Goal: Transaction & Acquisition: Book appointment/travel/reservation

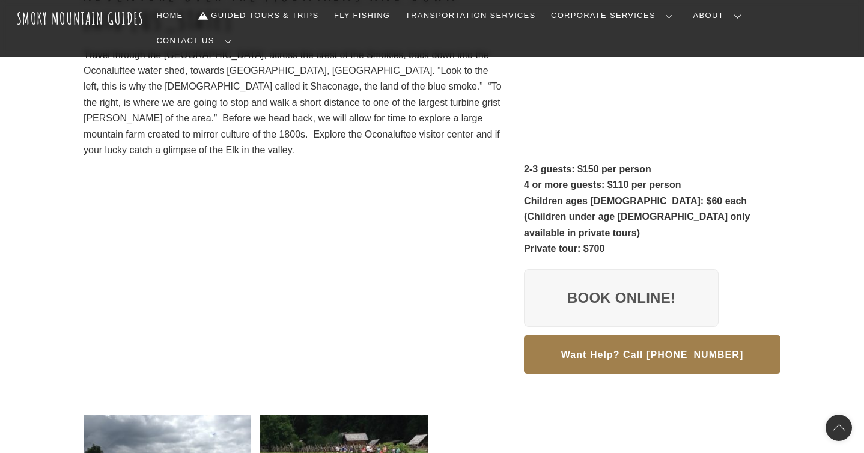
scroll to position [255, 0]
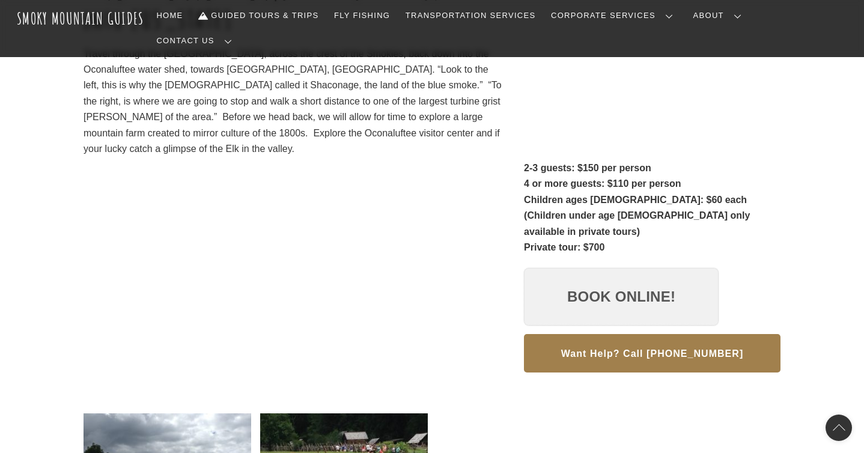
click at [650, 268] on link "Book Online!" at bounding box center [621, 297] width 195 height 58
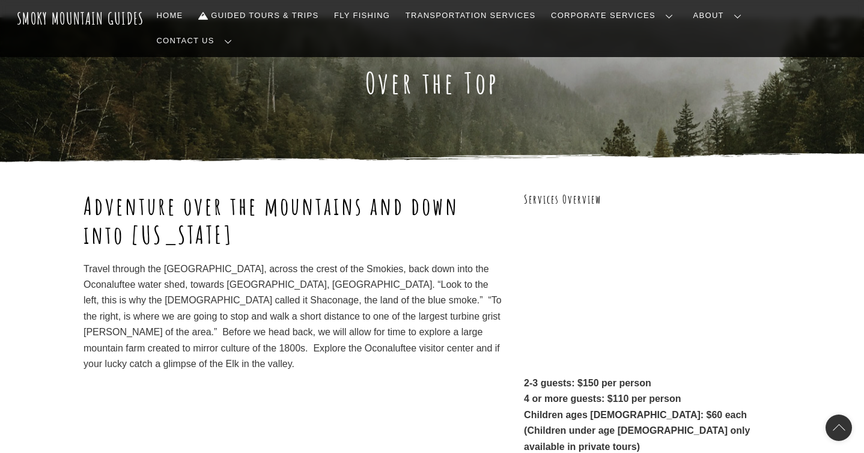
scroll to position [0, 0]
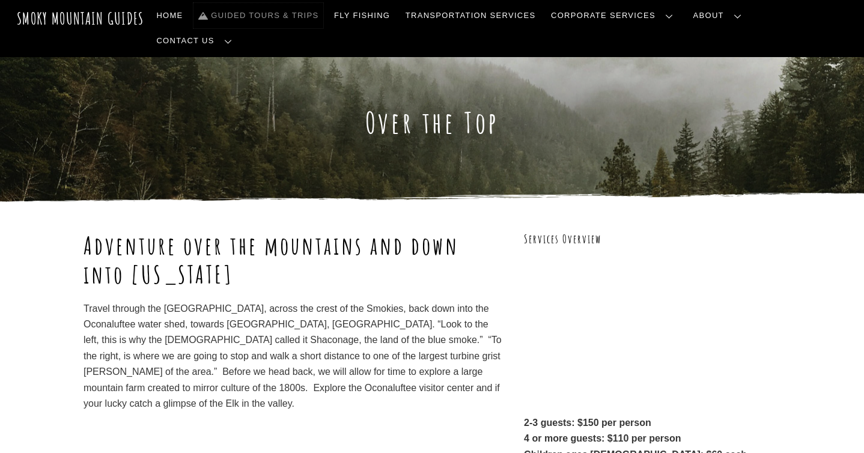
click at [309, 12] on link "Guided Tours & Trips" at bounding box center [258, 15] width 130 height 25
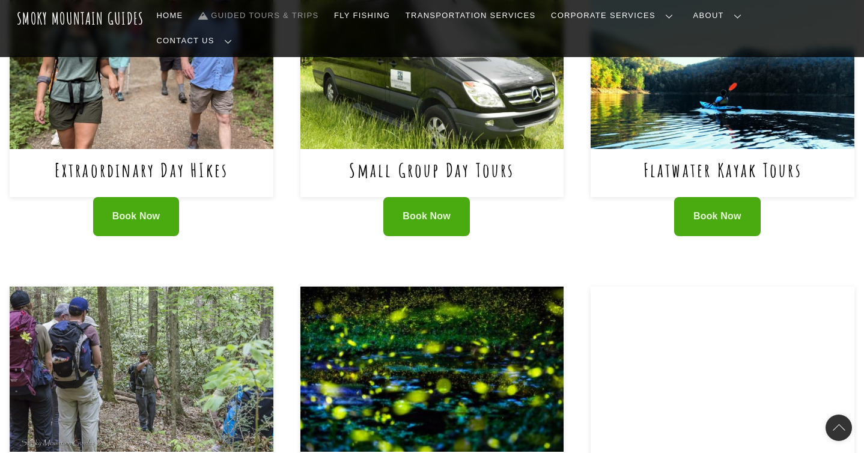
scroll to position [558, 0]
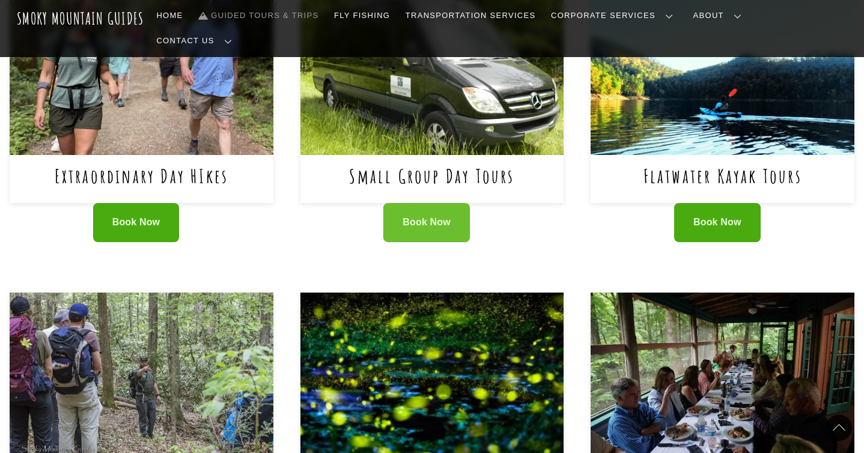
click at [437, 216] on span "Book Now" at bounding box center [426, 222] width 48 height 13
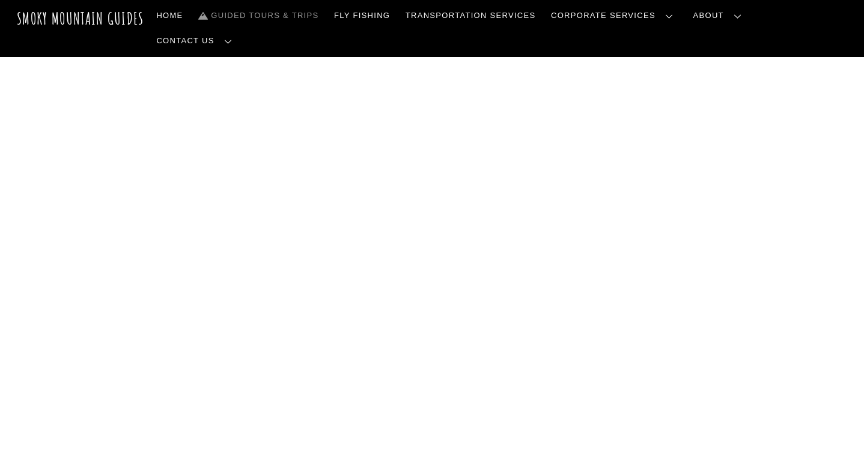
scroll to position [537, 0]
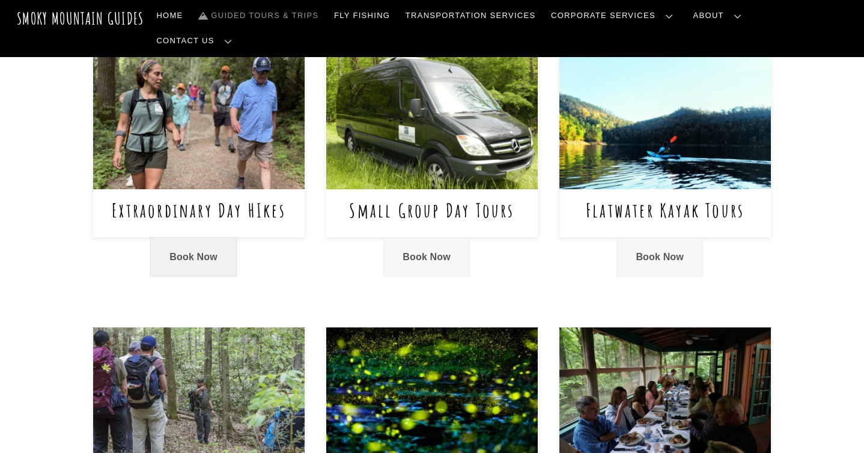
click at [226, 276] on link "Book Now" at bounding box center [193, 256] width 86 height 39
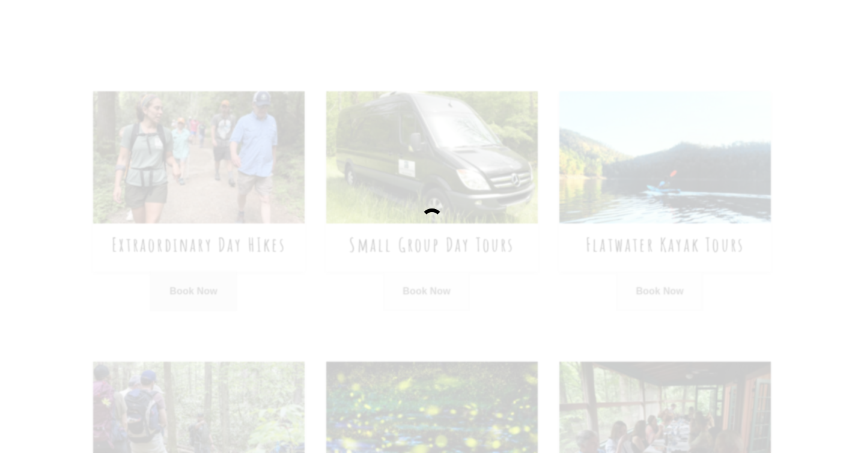
scroll to position [0, 0]
